Goal: Use online tool/utility: Utilize a website feature to perform a specific function

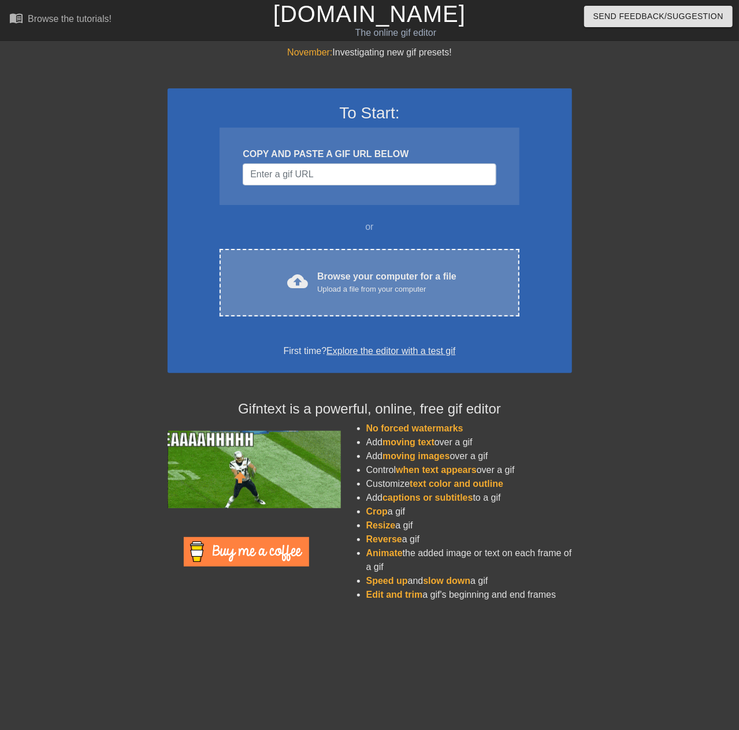
click at [365, 270] on div "Browse your computer for a file Upload a file from your computer" at bounding box center [386, 282] width 139 height 25
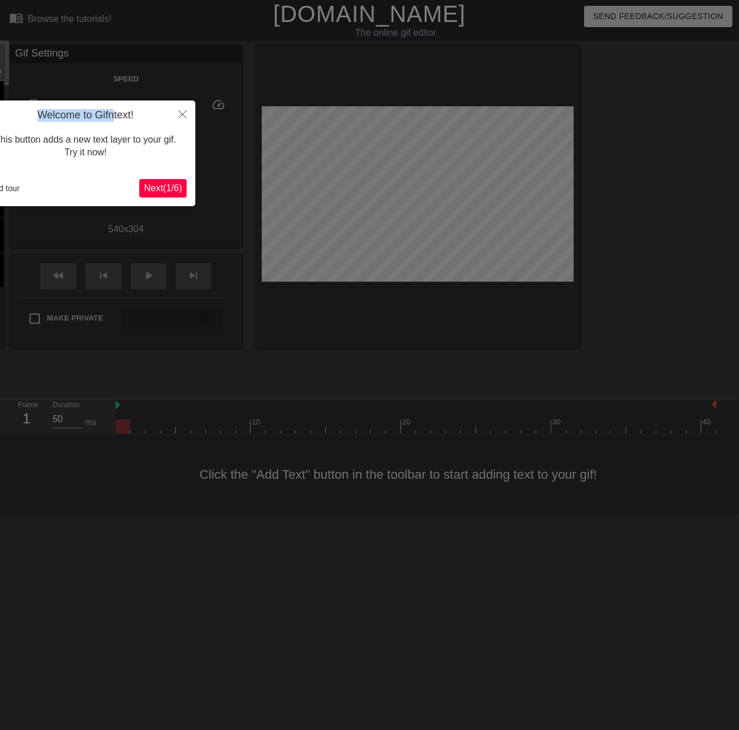
drag, startPoint x: 112, startPoint y: 109, endPoint x: 188, endPoint y: 107, distance: 75.7
click at [232, 109] on body "menu_book Browse the tutorials! [DOMAIN_NAME] The online gif editor Send Feedba…" at bounding box center [369, 257] width 739 height 515
drag, startPoint x: 149, startPoint y: 115, endPoint x: 227, endPoint y: 116, distance: 78.0
click at [227, 116] on body "menu_book Browse the tutorials! [DOMAIN_NAME] The online gif editor Send Feedba…" at bounding box center [369, 257] width 739 height 515
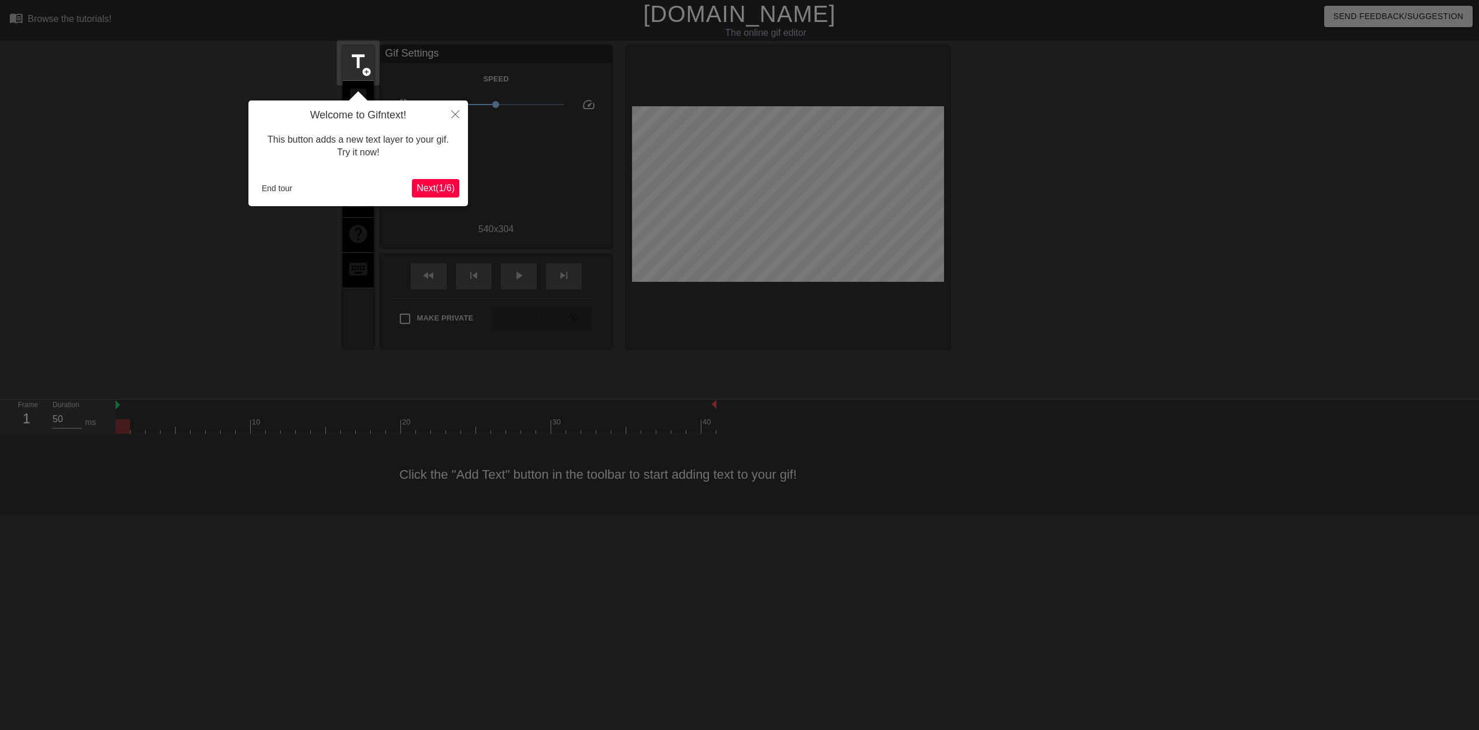
click at [424, 151] on div "This button adds a new text layer to your gif. Try it now!" at bounding box center [358, 146] width 202 height 49
click at [434, 187] on span "Next ( 1 / 6 )" at bounding box center [436, 188] width 38 height 10
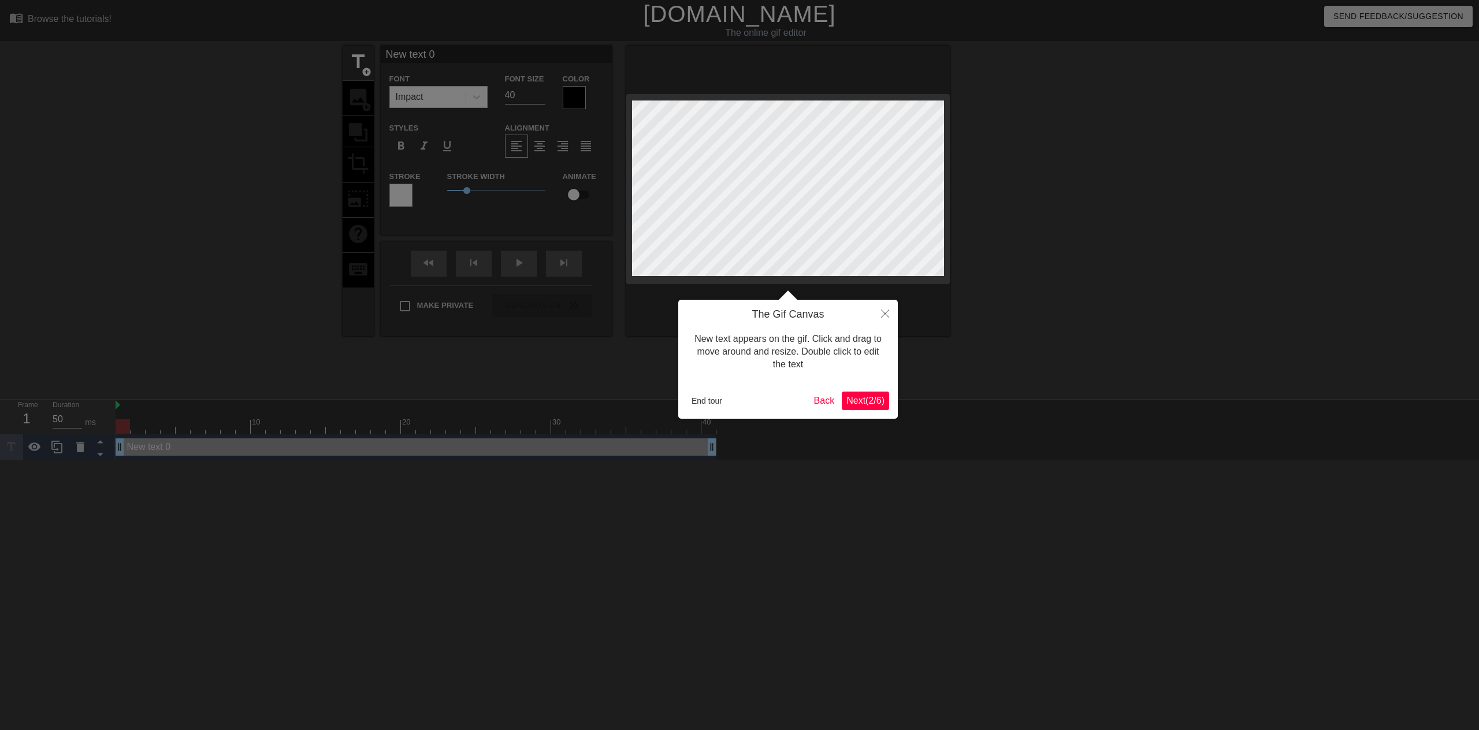
click at [739, 406] on span "Next ( 2 / 6 )" at bounding box center [866, 401] width 38 height 10
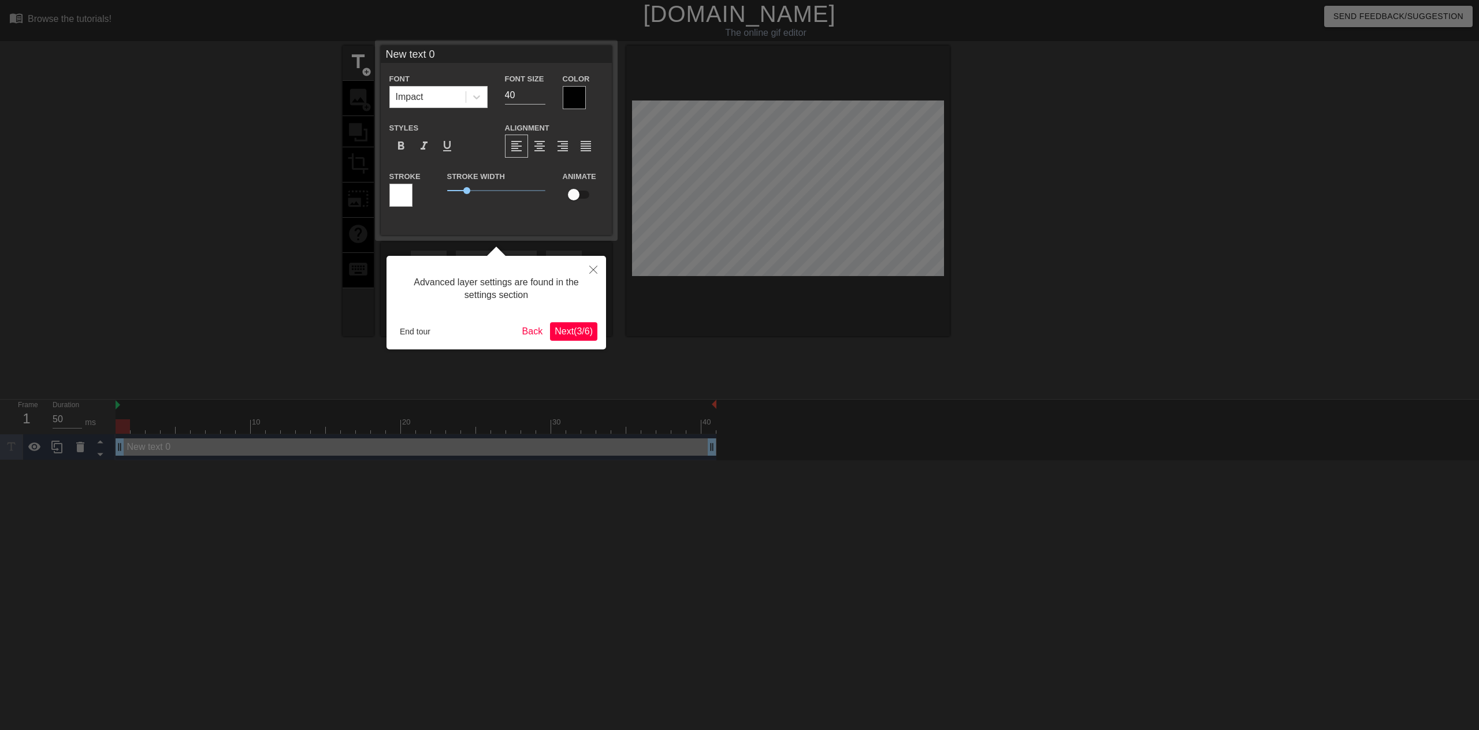
click at [562, 329] on span "Next ( 3 / 6 )" at bounding box center [574, 331] width 38 height 10
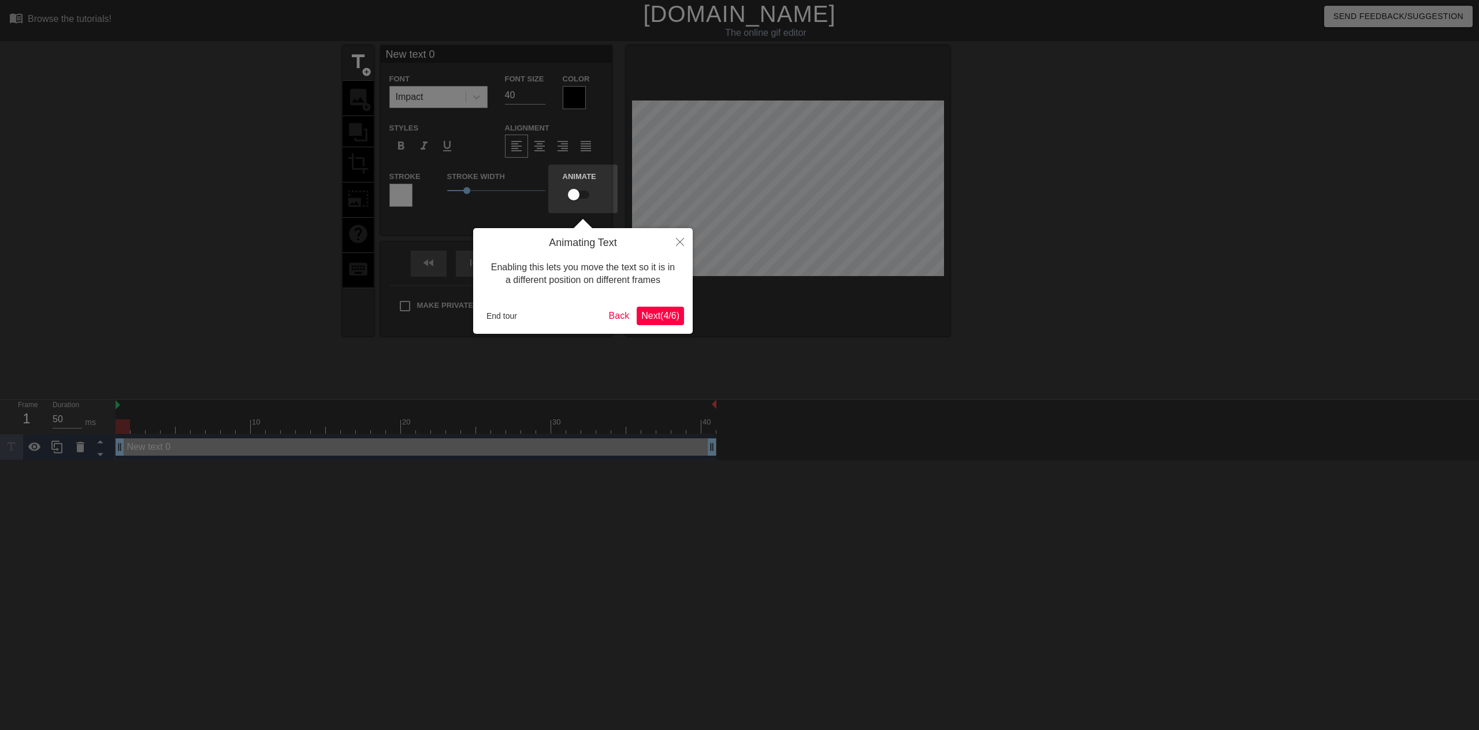
click at [648, 314] on span "Next ( 4 / 6 )" at bounding box center [660, 316] width 38 height 10
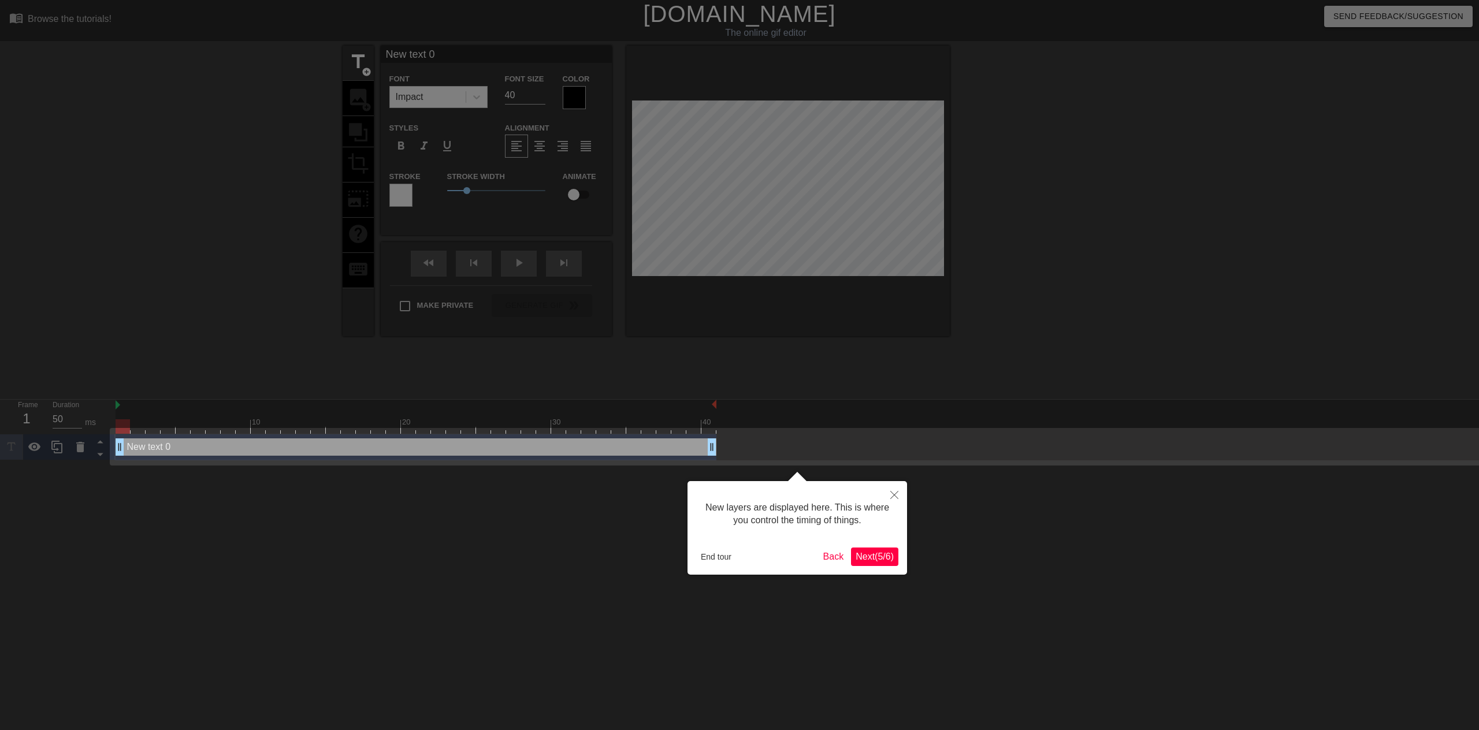
click at [739, 558] on span "Next ( 5 / 6 )" at bounding box center [875, 557] width 38 height 10
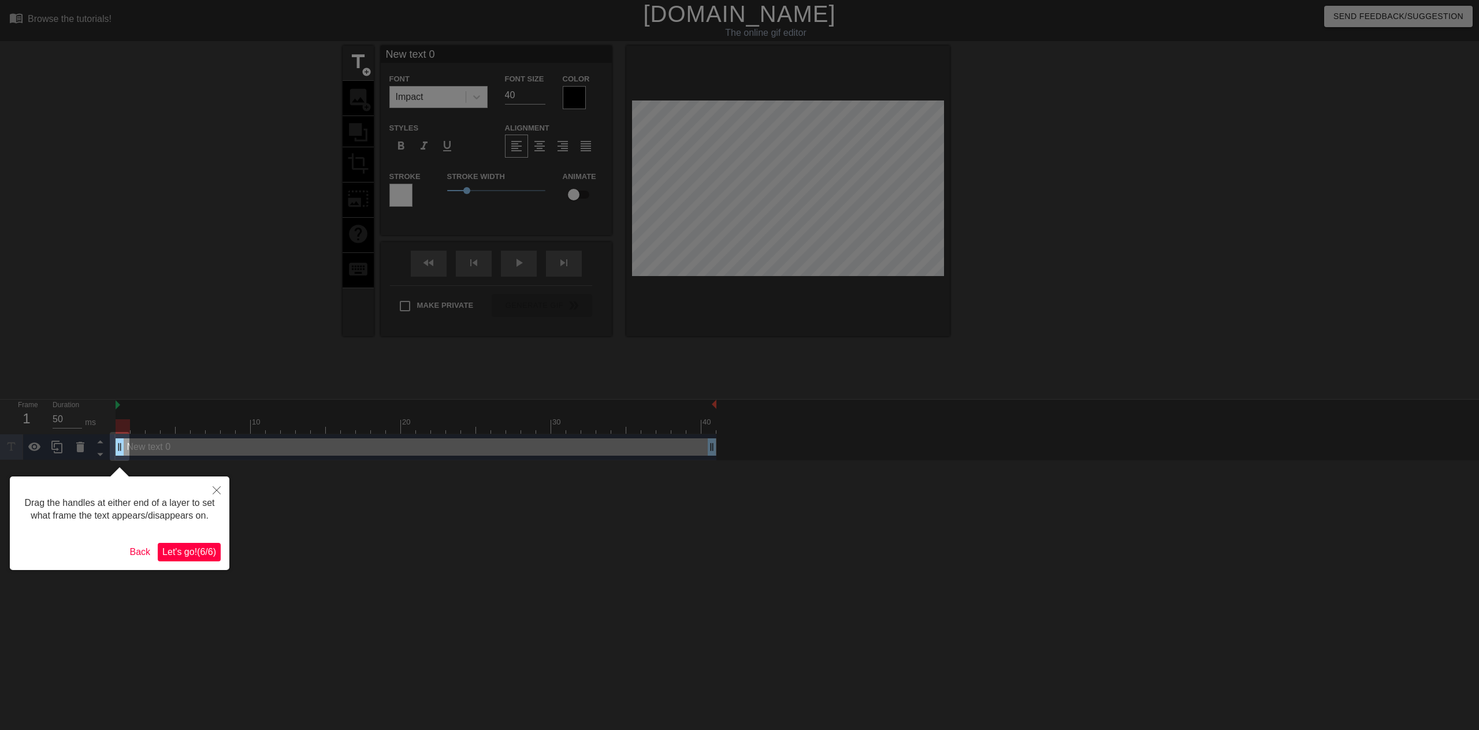
click at [189, 550] on span "Let's go! ( 6 / 6 )" at bounding box center [189, 552] width 54 height 10
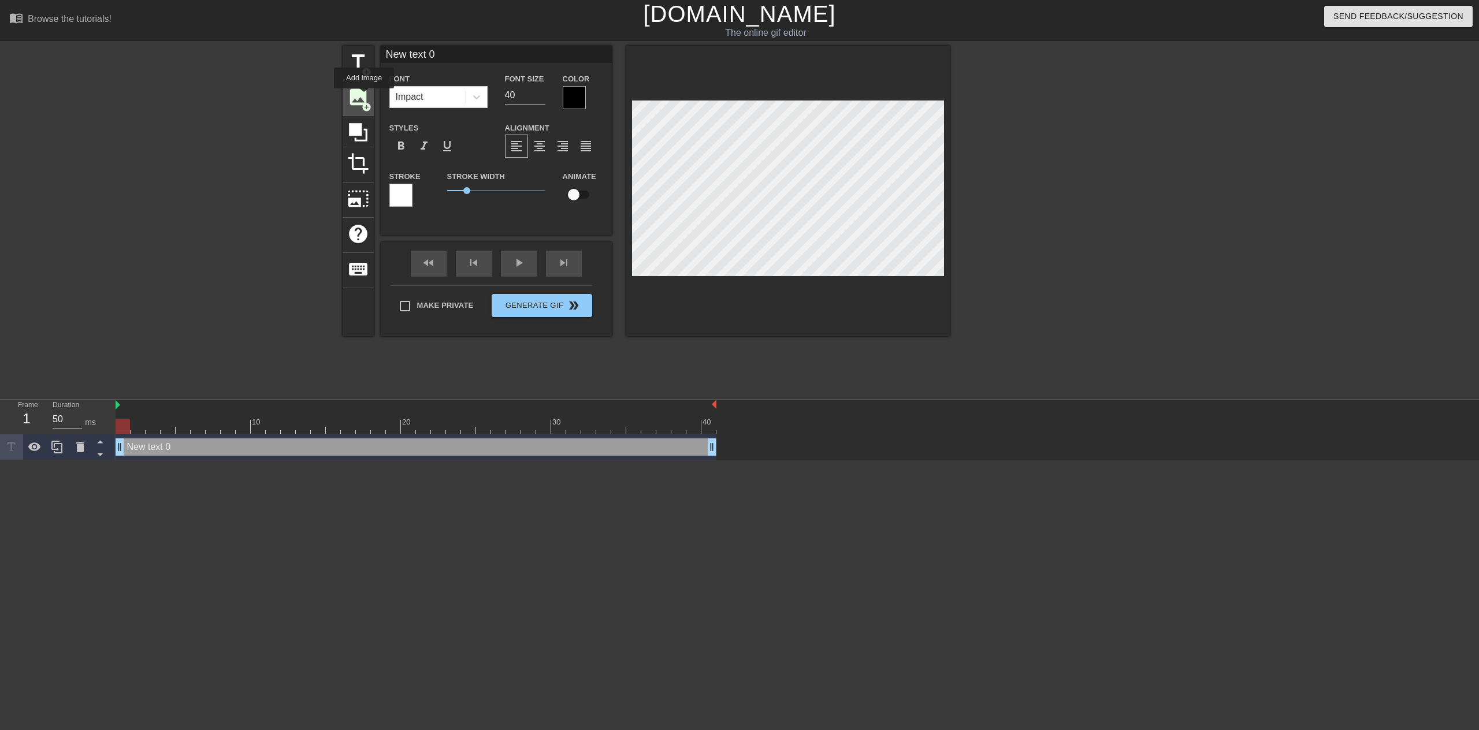
click at [364, 97] on span "image" at bounding box center [358, 97] width 22 height 22
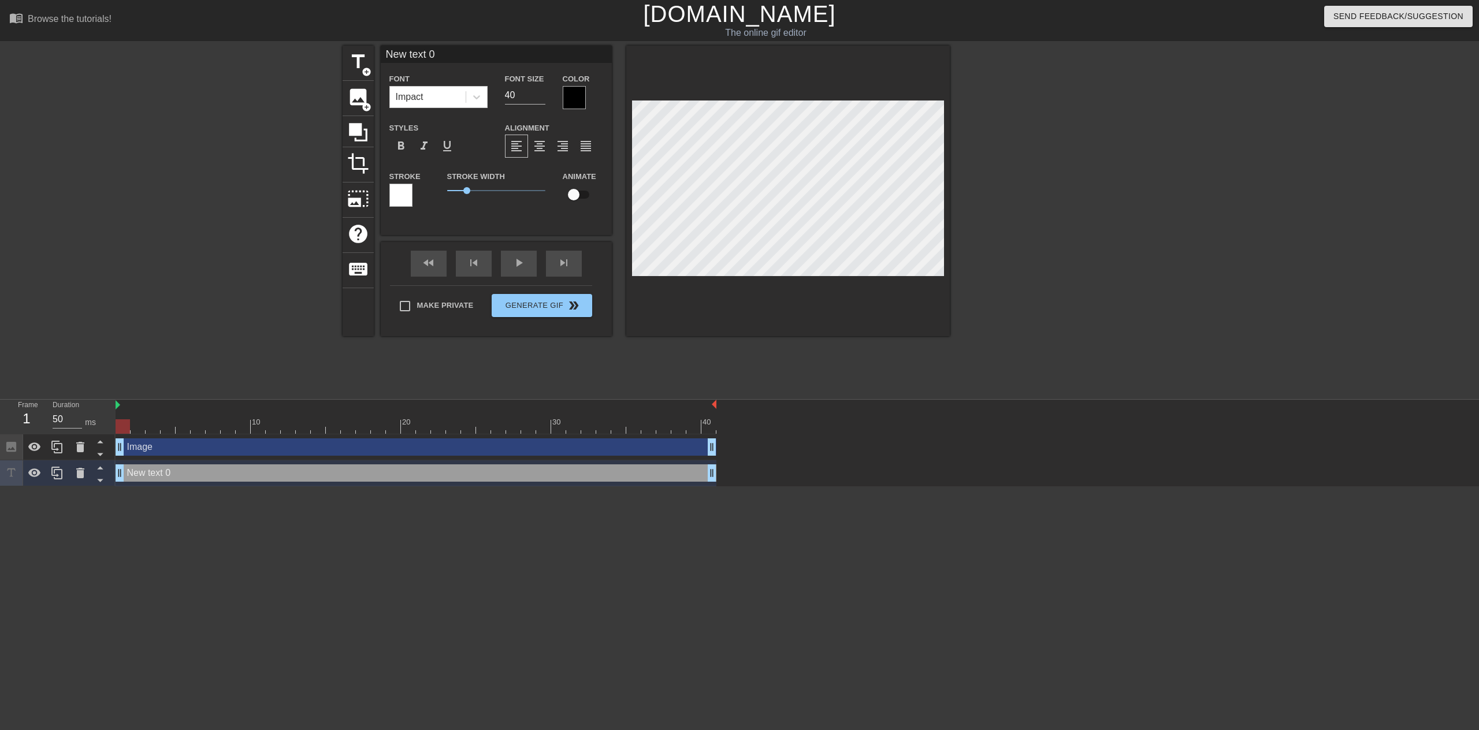
click at [572, 204] on input "checkbox" at bounding box center [574, 195] width 66 height 22
click at [576, 199] on input "checkbox" at bounding box center [585, 195] width 66 height 22
checkbox input "false"
type input "Ne text 0"
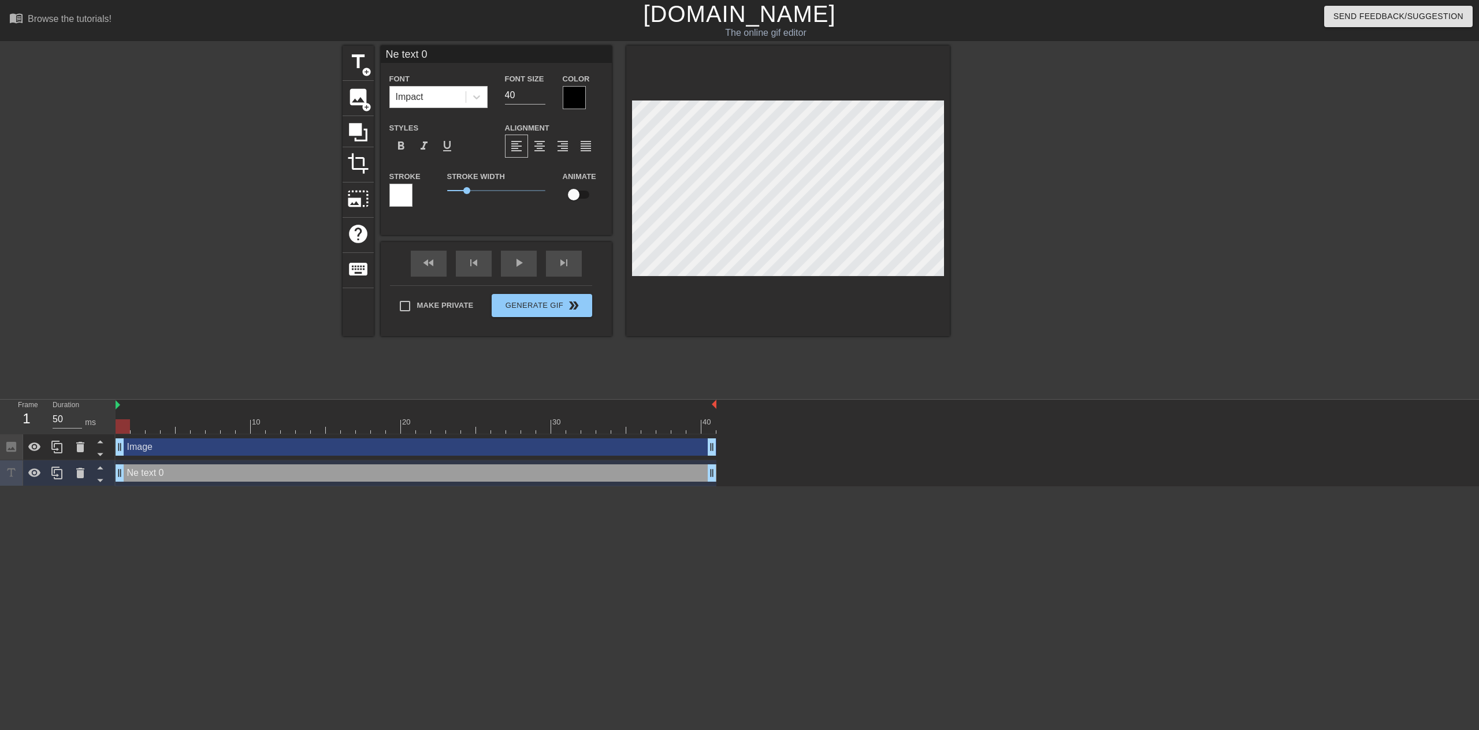
type textarea "Ne text 0"
type input "Netext 0"
type textarea "Netext 0"
type input "Netxt 0"
type textarea "Netxt 0"
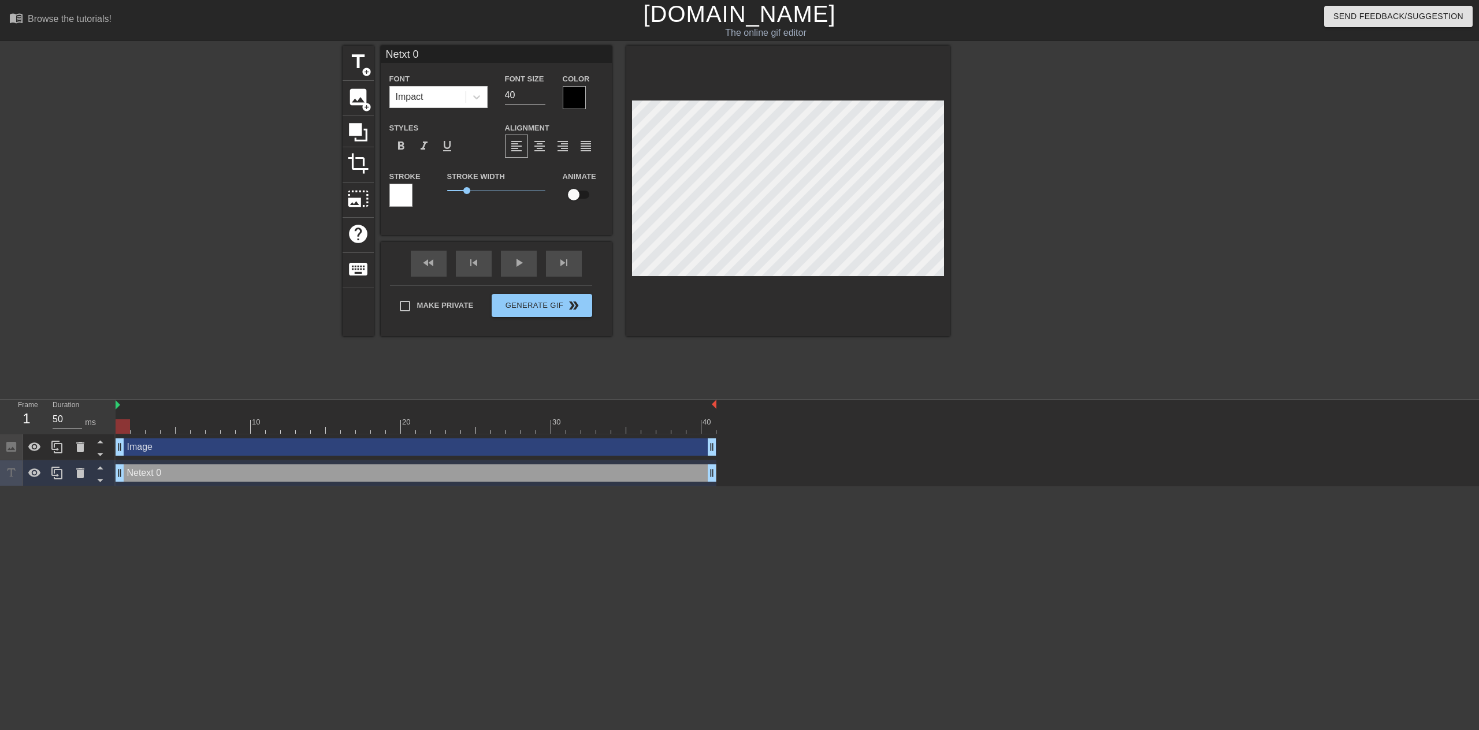
type input "Nett 0"
type textarea "Nett 0"
type input "Net 0"
type textarea "Net 0"
type input "Net0"
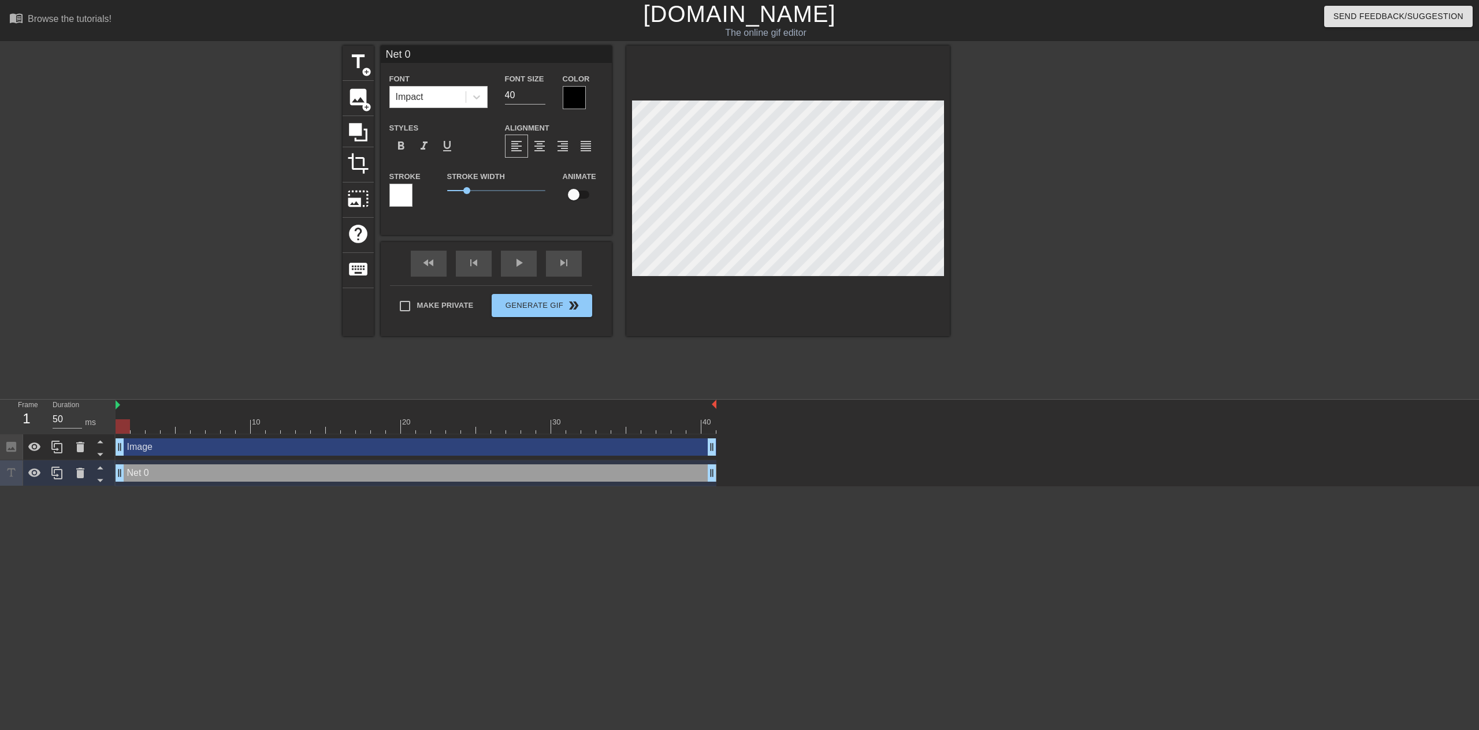
type textarea "Net0"
type input "Net"
type textarea "Net"
type input "t"
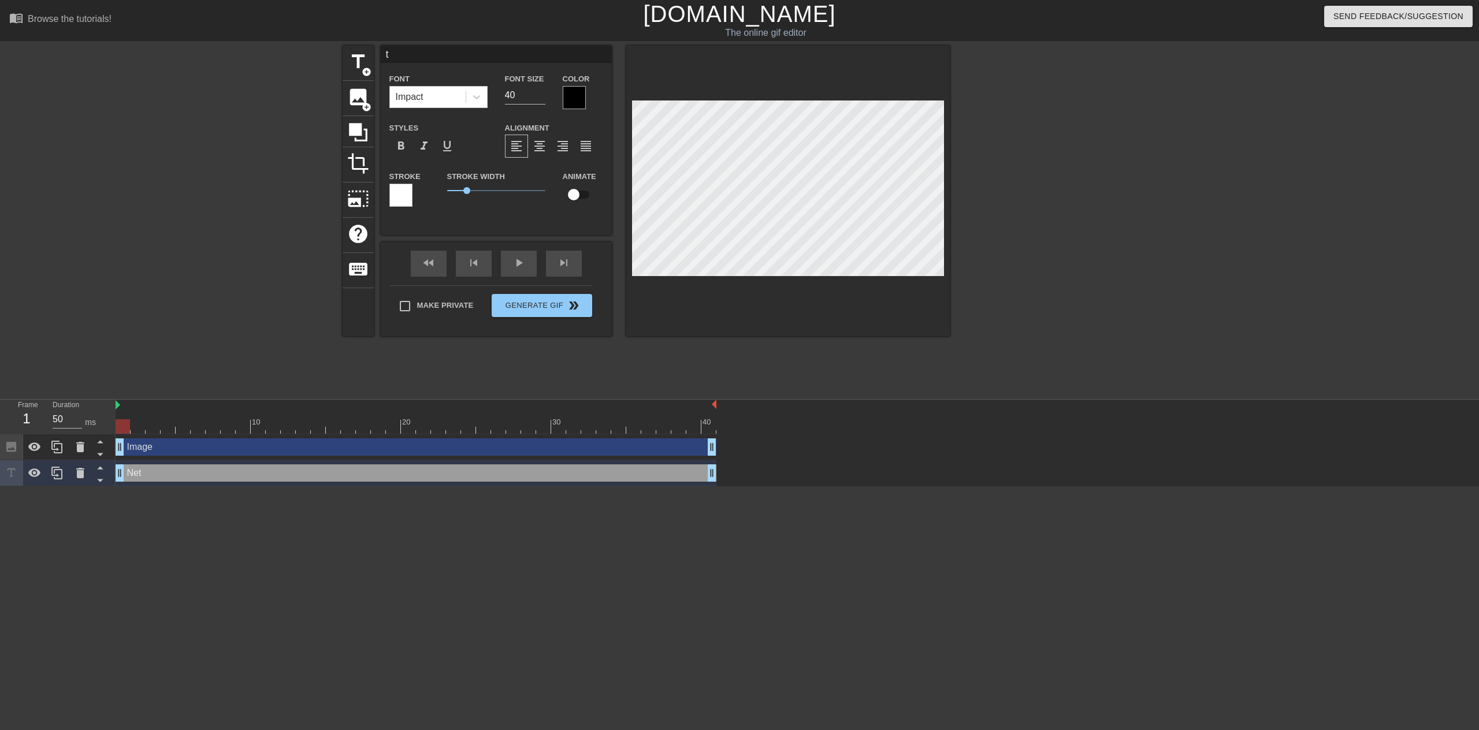
type textarea "t"
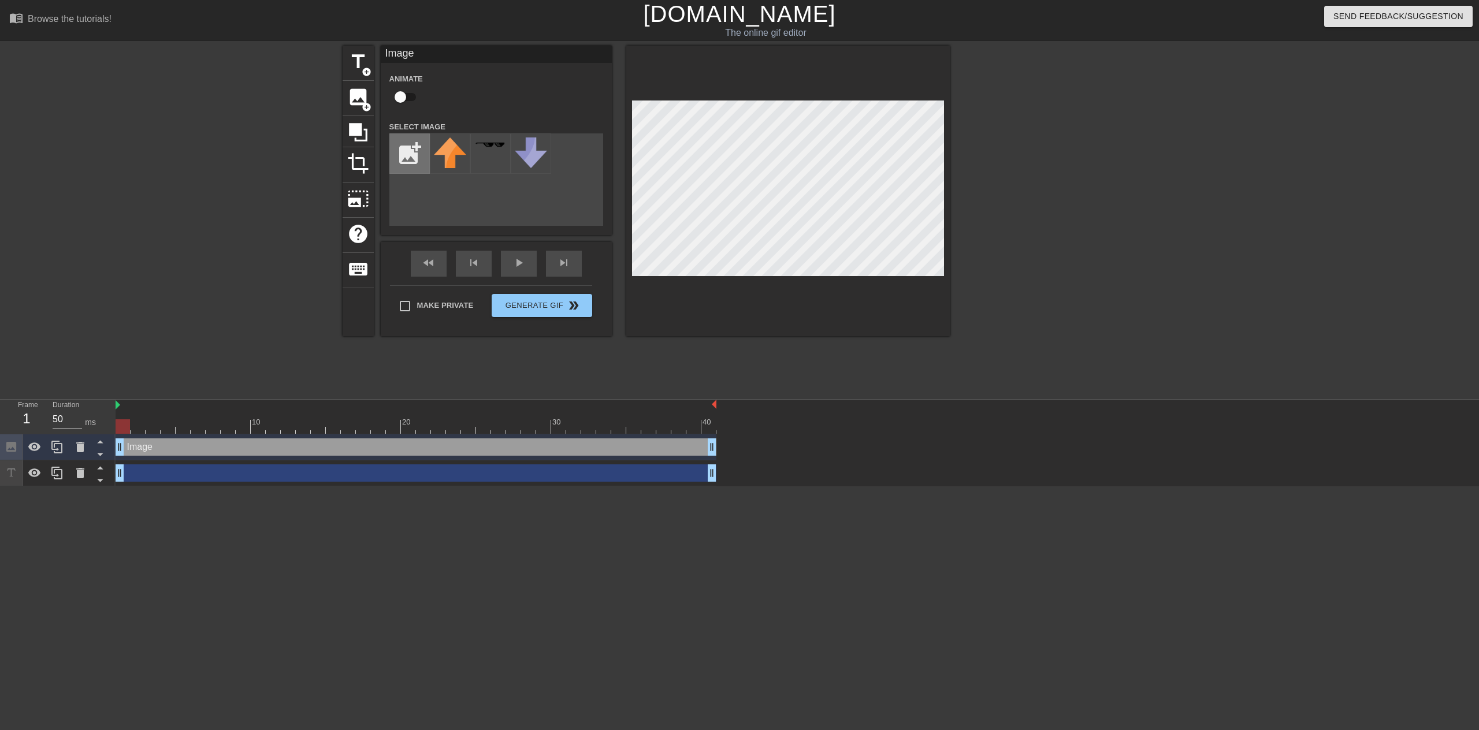
click at [405, 157] on input "file" at bounding box center [409, 153] width 39 height 39
